Goal: Task Accomplishment & Management: Use online tool/utility

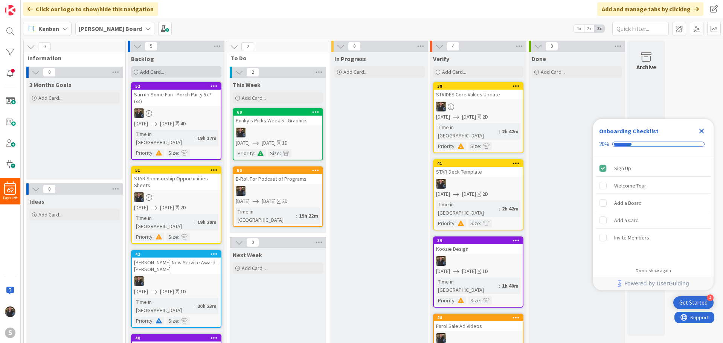
click at [153, 67] on div "Add Card..." at bounding box center [176, 71] width 90 height 11
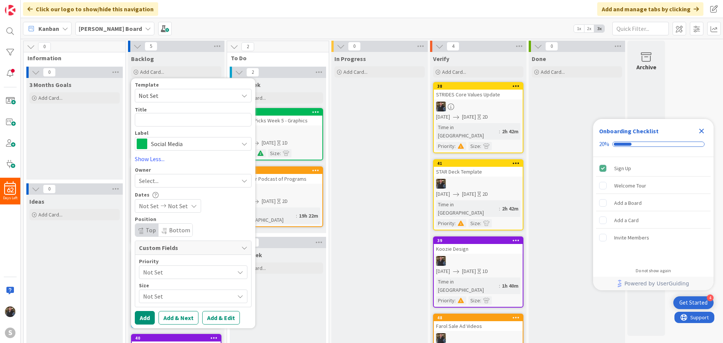
click at [154, 142] on span "Social Media" at bounding box center [193, 144] width 84 height 11
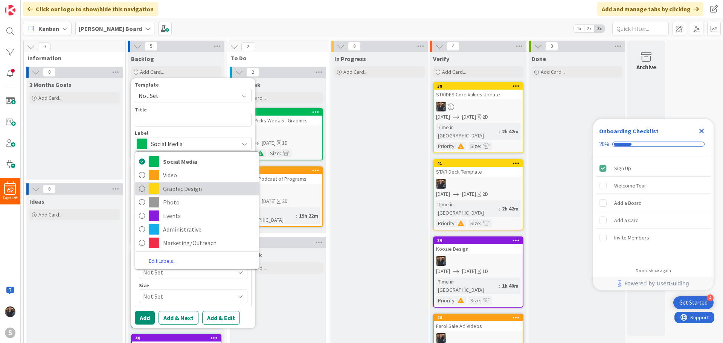
click at [141, 190] on icon at bounding box center [142, 188] width 6 height 11
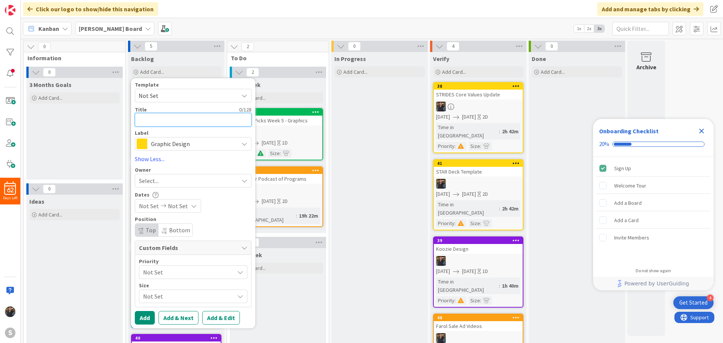
click at [147, 120] on textarea at bounding box center [193, 120] width 117 height 14
type textarea "U"
type textarea "x"
type textarea "Up"
type textarea "x"
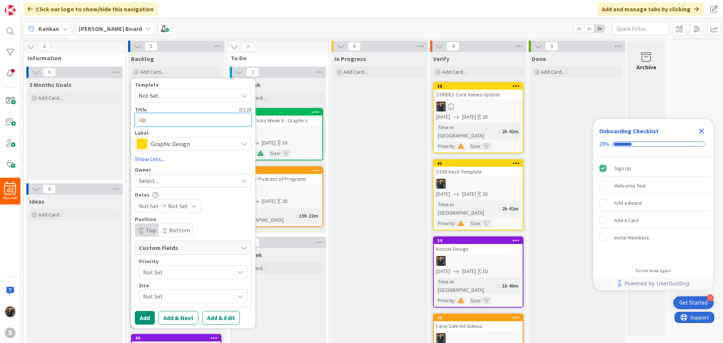
type textarea "Upd"
type textarea "x"
type textarea "Upda"
type textarea "x"
type textarea "Updat"
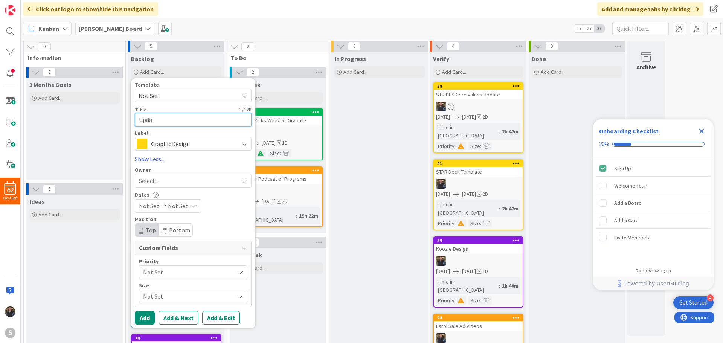
type textarea "x"
type textarea "Update"
type textarea "x"
type textarea "Update"
type textarea "x"
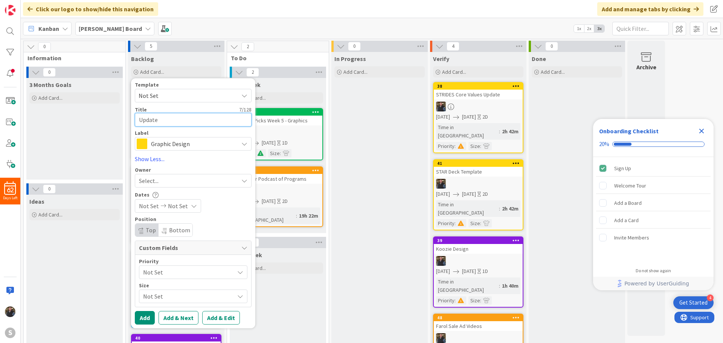
type textarea "Update O"
type textarea "x"
type textarea "Update On"
type textarea "x"
type textarea "Update Onl"
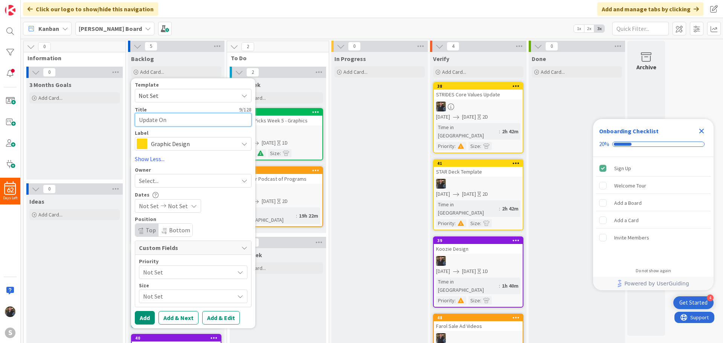
type textarea "x"
type textarea "Update Onli"
type textarea "x"
type textarea "Update Onlin"
type textarea "x"
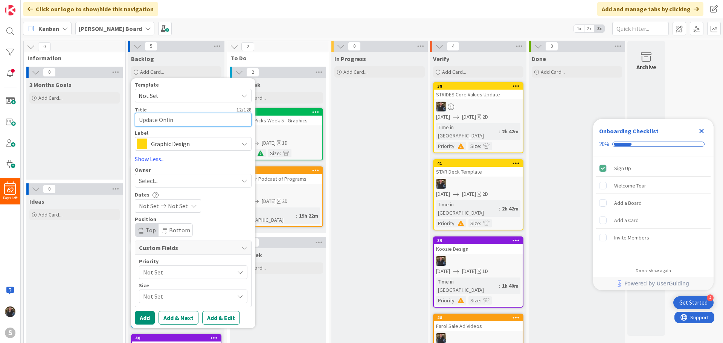
type textarea "Update Online"
type textarea "x"
type textarea "Update Online"
type textarea "x"
type textarea "Update Online H"
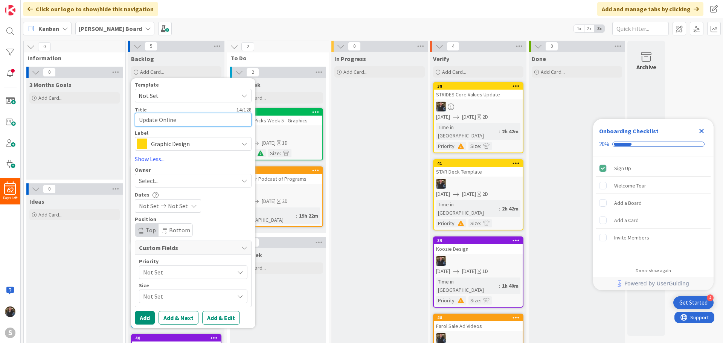
type textarea "x"
type textarea "Update Online Ho"
type textarea "x"
type textarea "Update Online Hor"
type textarea "x"
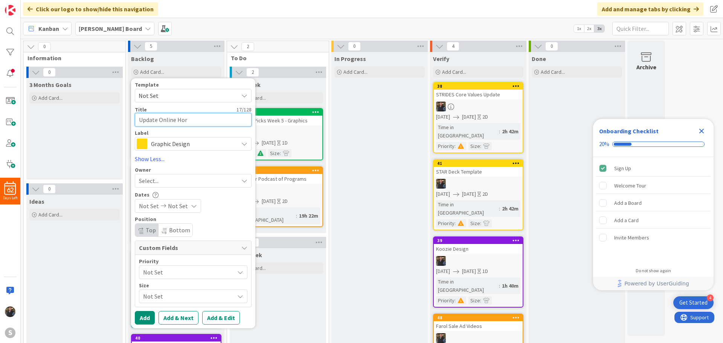
type textarea "Update Online Hors"
type textarea "x"
type textarea "Update Online Horse"
type textarea "x"
type textarea "Update Online Horse"
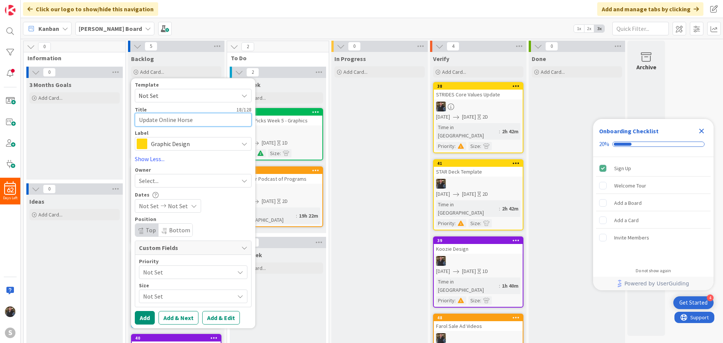
type textarea "x"
type textarea "Update Online Horse S"
type textarea "x"
type textarea "Update Online Horse Sp"
type textarea "x"
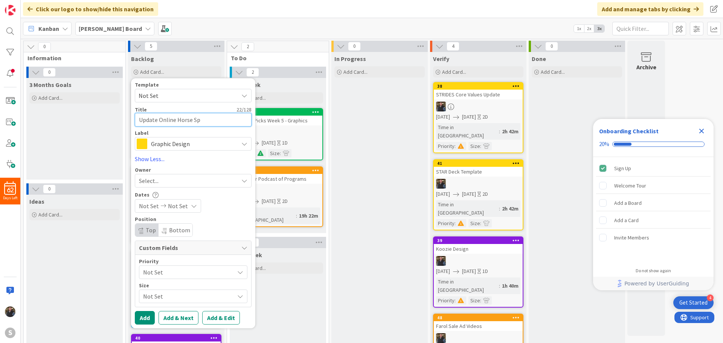
type textarea "Update Online Horse Spo"
type textarea "x"
type textarea "Update Online Horse Spon"
type textarea "x"
type textarea "Update Online Horse Spons"
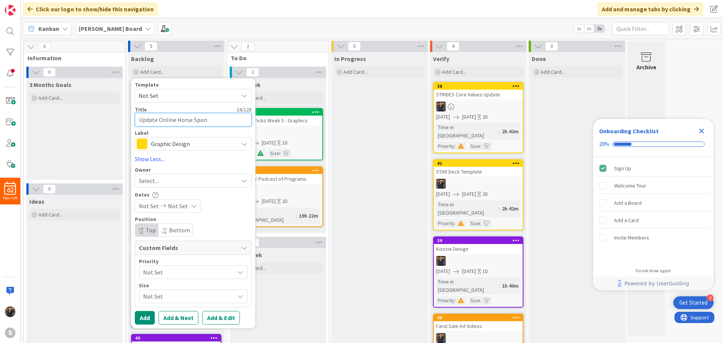
type textarea "x"
type textarea "Update Online Horse Sponso"
type textarea "x"
type textarea "Update Online Horse Sponsor"
type textarea "x"
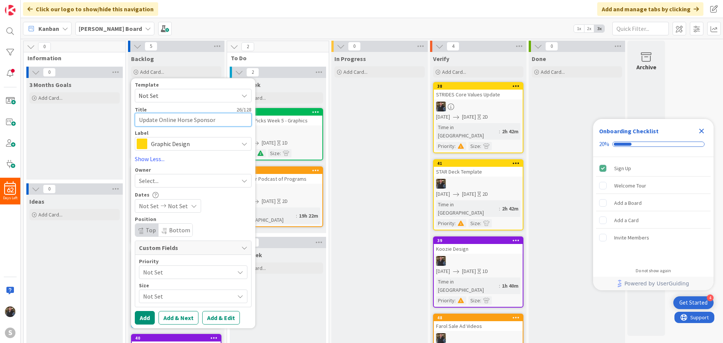
type textarea "Update Online Horse Sponsors"
type textarea "x"
type textarea "Update Online Horse Sponsors"
click at [153, 179] on span "Select..." at bounding box center [149, 180] width 20 height 9
click at [144, 213] on link "[PERSON_NAME]" at bounding box center [197, 215] width 124 height 14
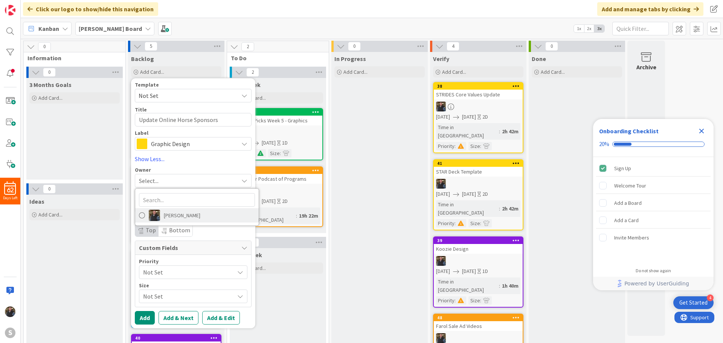
type textarea "x"
click at [165, 206] on icon at bounding box center [163, 205] width 9 height 5
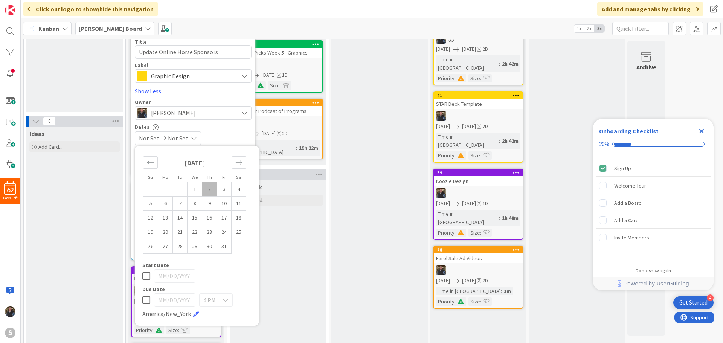
scroll to position [75, 0]
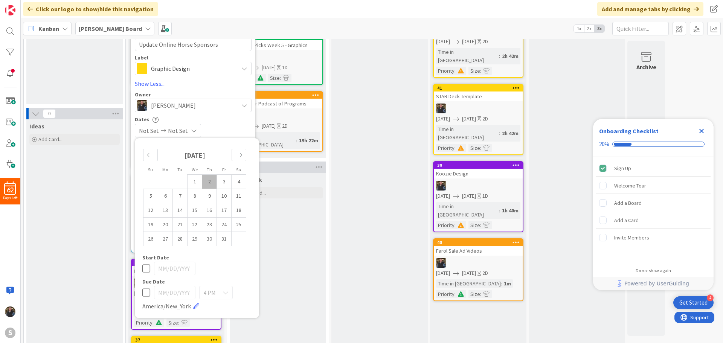
click at [144, 271] on icon at bounding box center [146, 268] width 8 height 9
type input "[DATE]"
type textarea "x"
click at [147, 294] on icon at bounding box center [146, 292] width 8 height 9
type input "[DATE]"
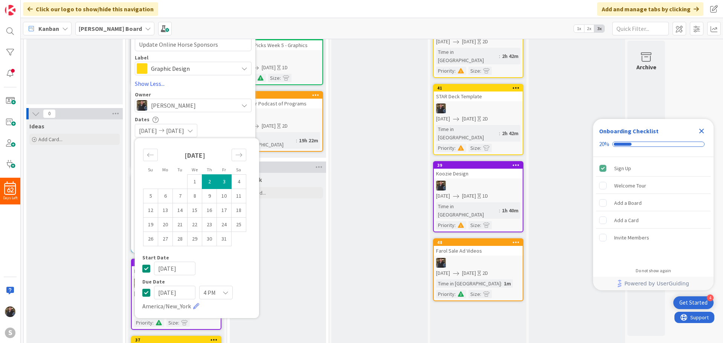
type textarea "x"
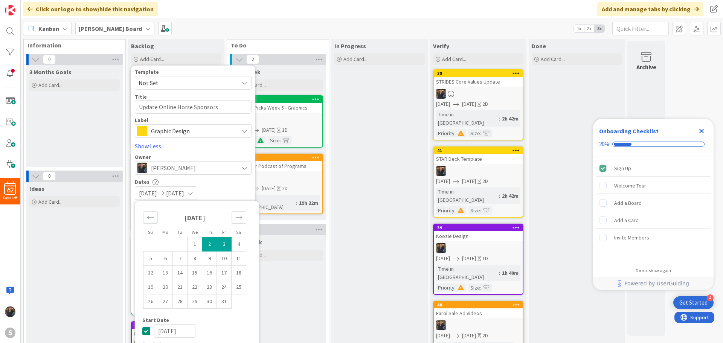
scroll to position [0, 0]
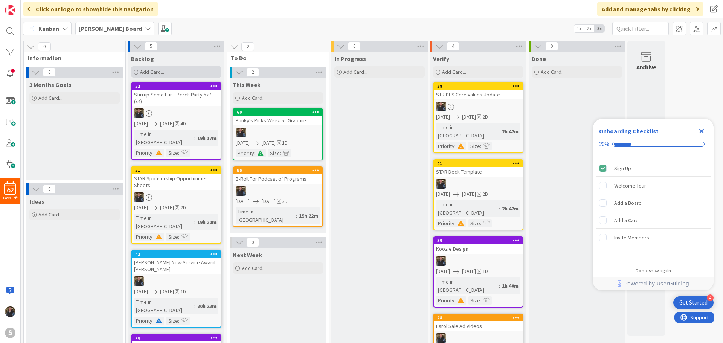
click at [157, 71] on span "Add Card..." at bounding box center [152, 72] width 24 height 7
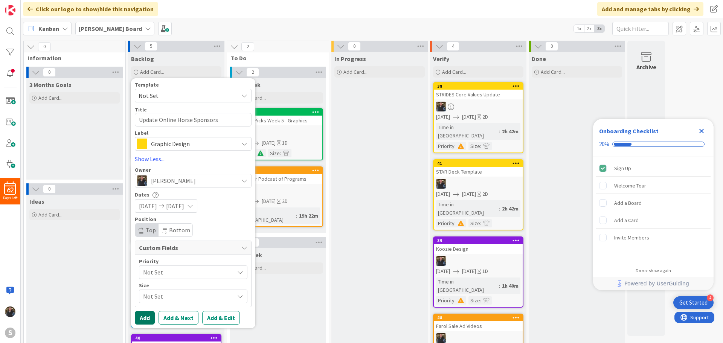
click at [144, 315] on button "Add" at bounding box center [145, 318] width 20 height 14
